Goal: Book appointment/travel/reservation

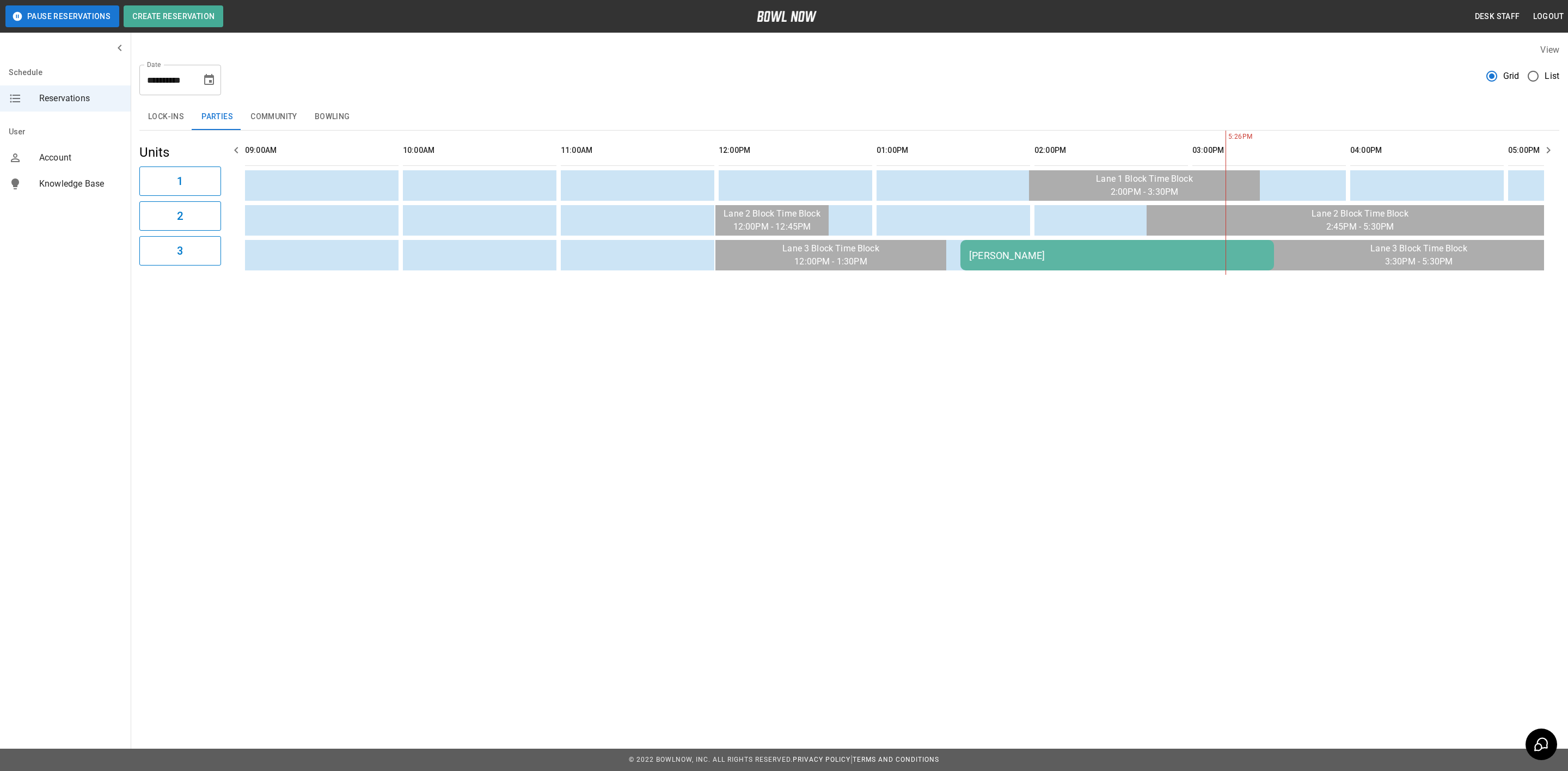
scroll to position [0, 947]
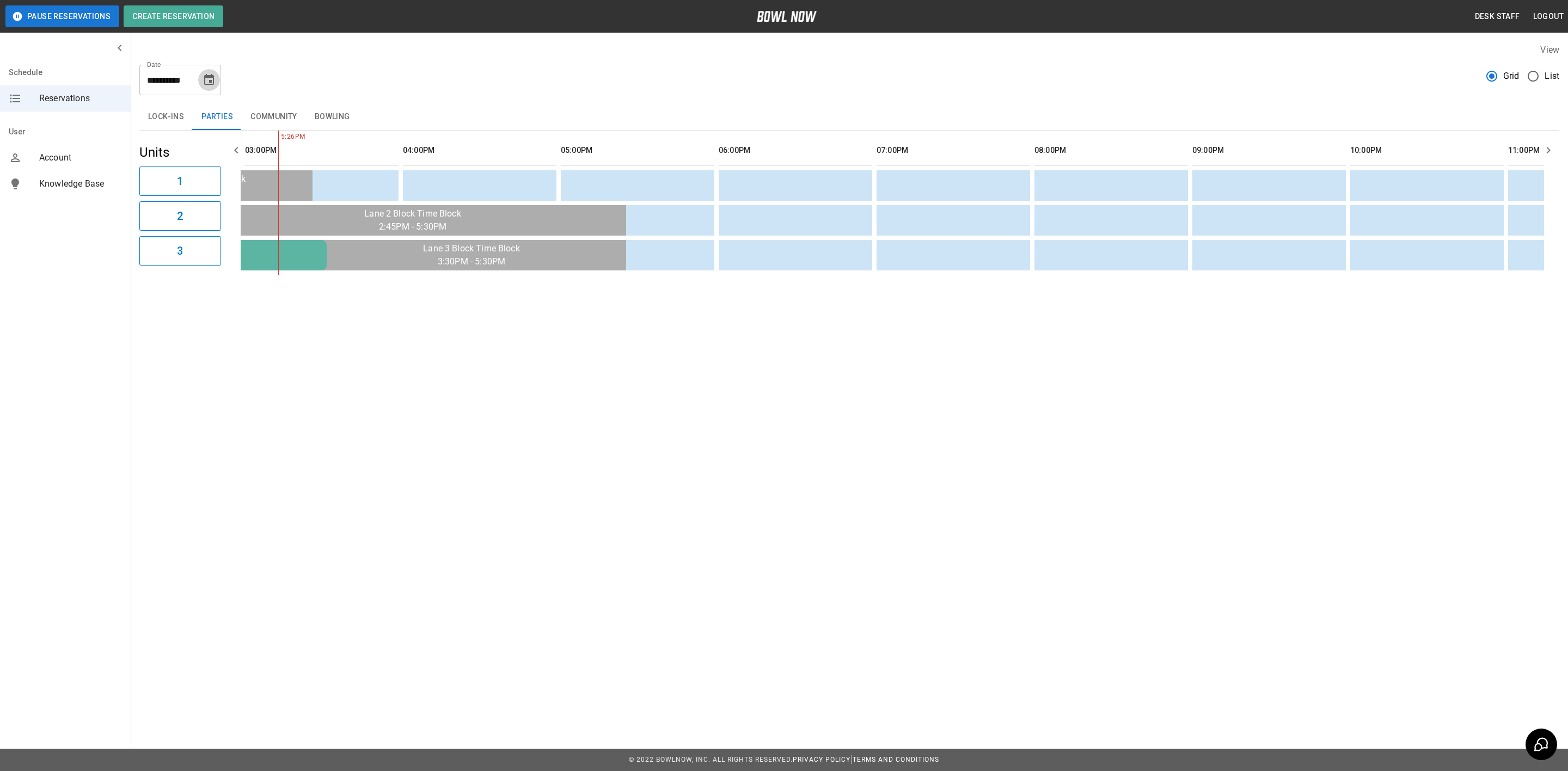
click at [209, 80] on icon "Choose date, selected date is Sep 21, 2025" at bounding box center [209, 80] width 10 height 11
click at [232, 116] on icon "Next month" at bounding box center [237, 112] width 13 height 13
click at [234, 111] on icon "Next month" at bounding box center [237, 112] width 13 height 13
click at [230, 201] on button "15" at bounding box center [232, 199] width 19 height 19
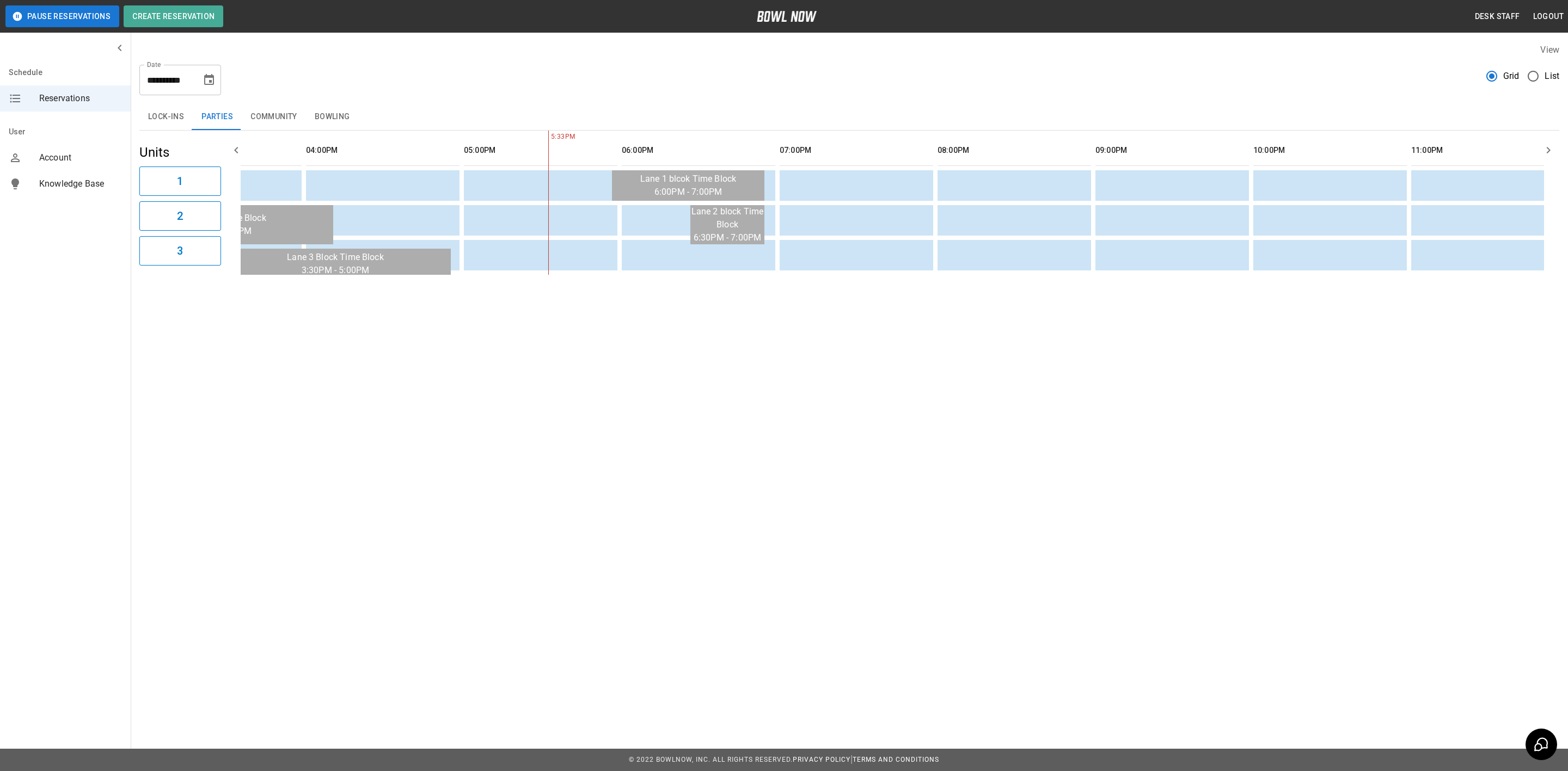
scroll to position [0, 0]
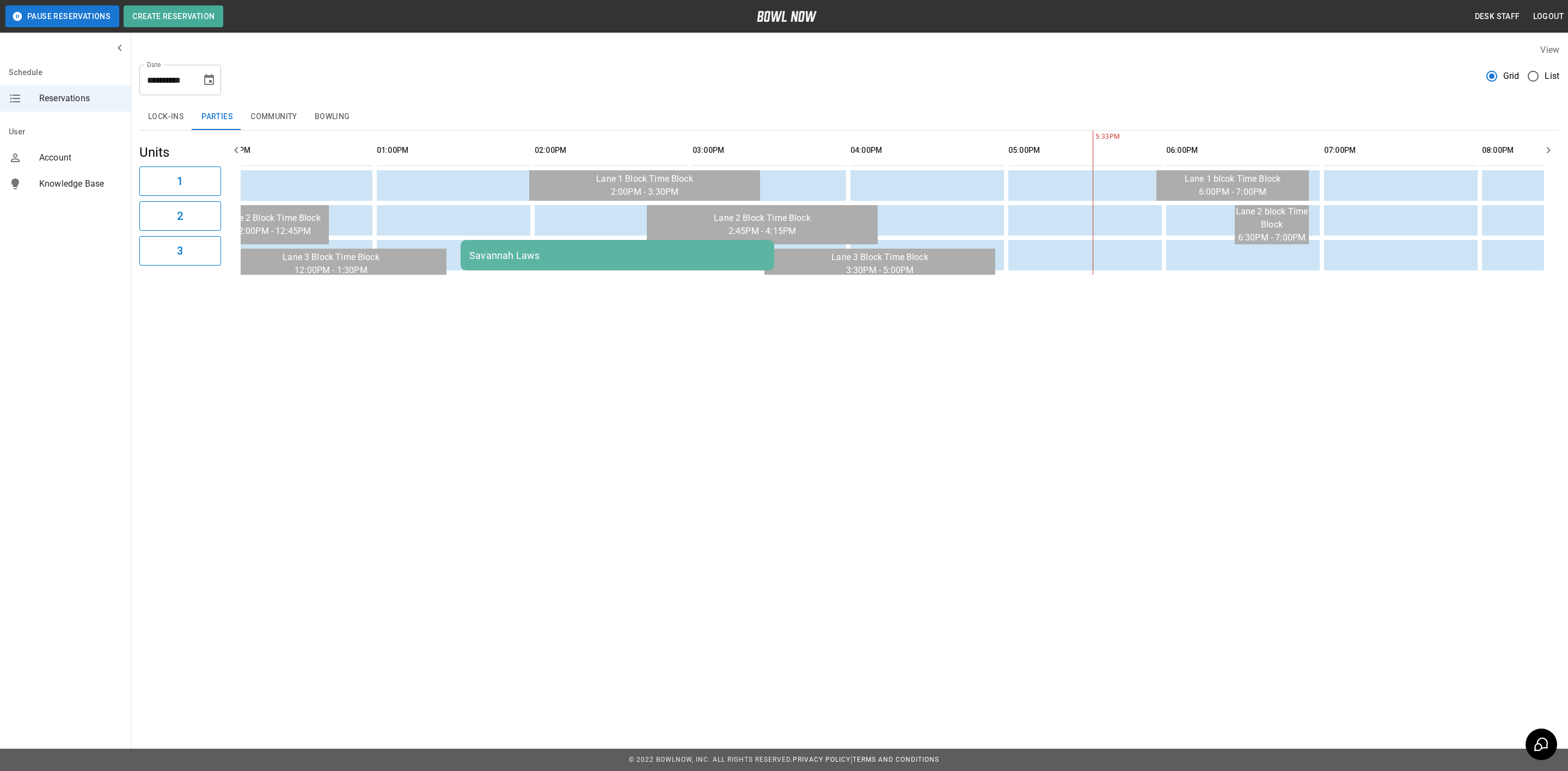
click at [223, 85] on div "**********" at bounding box center [849, 75] width 1420 height 39
click at [212, 80] on icon "Choose date, selected date is Nov 15, 2025" at bounding box center [209, 80] width 13 height 13
click at [204, 204] on button "14" at bounding box center [210, 199] width 19 height 19
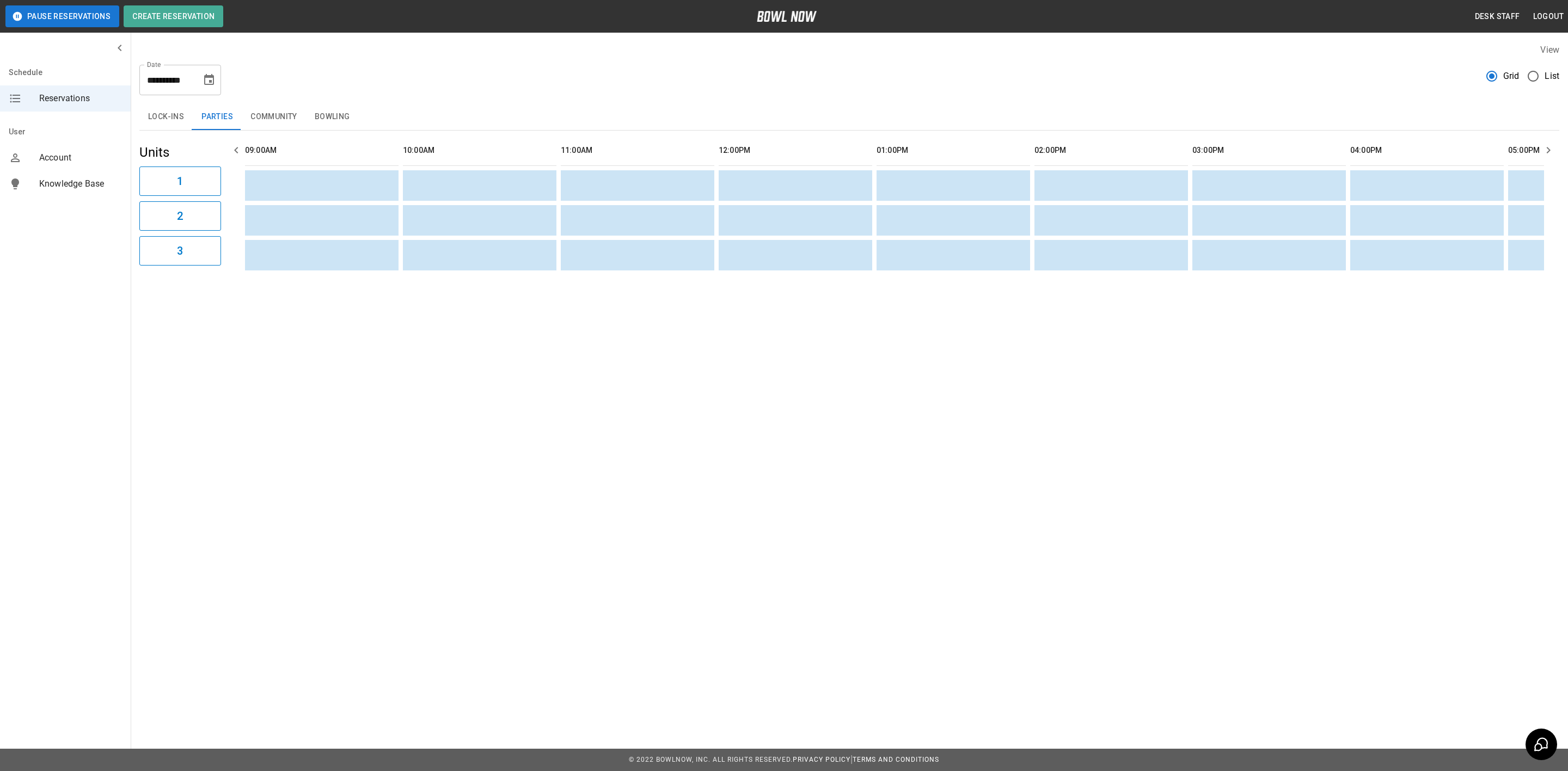
click at [313, 110] on button "Bowling" at bounding box center [332, 117] width 53 height 26
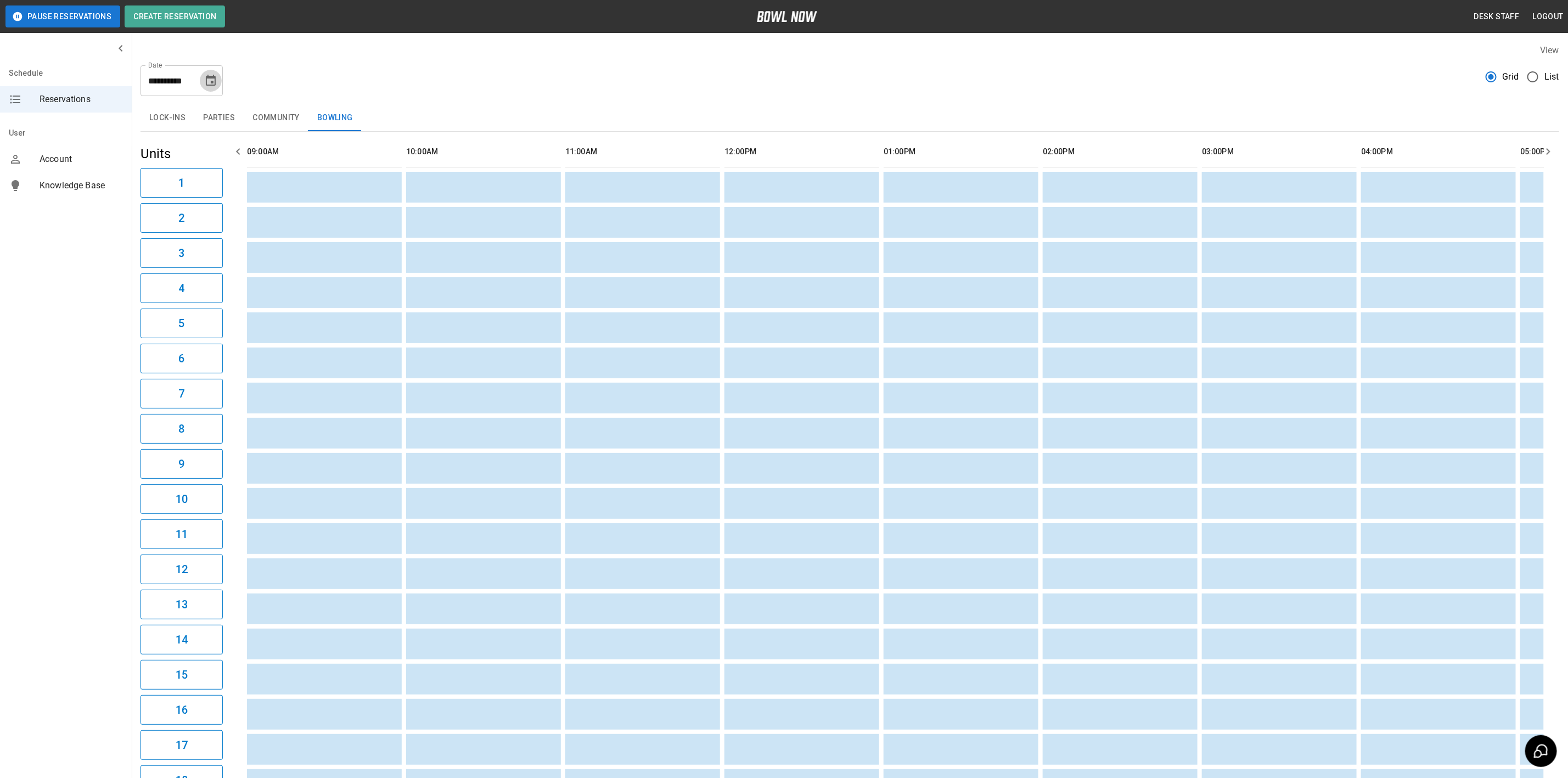
click at [216, 87] on button "Choose date, selected date is Nov 14, 2025" at bounding box center [211, 81] width 22 height 22
click at [212, 109] on icon "Previous month" at bounding box center [211, 113] width 13 height 13
click at [101, 226] on button "21" at bounding box center [102, 222] width 20 height 20
type input "**********"
